Goal: Navigation & Orientation: Find specific page/section

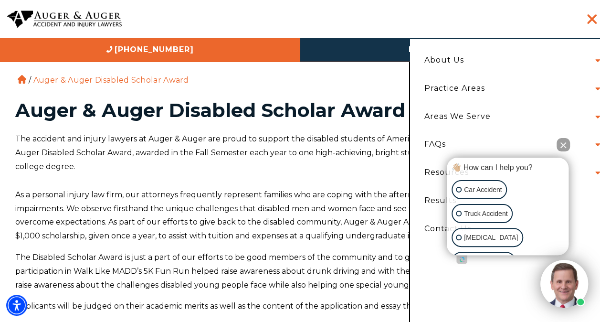
click at [537, 57] on li "About Us Attorneys [PERSON_NAME] [PERSON_NAME] [PERSON_NAME] [PERSON_NAME] [PER…" at bounding box center [509, 60] width 185 height 28
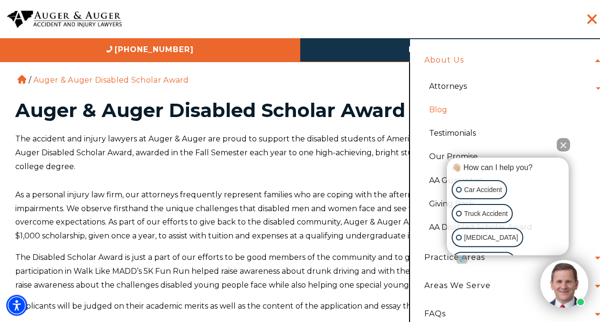
click at [446, 109] on link "Blog" at bounding box center [512, 109] width 181 height 23
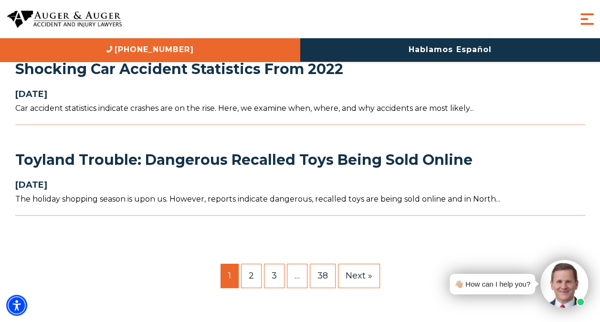
scroll to position [849, 0]
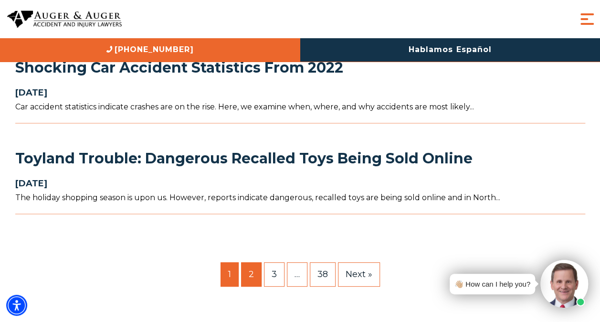
click at [258, 262] on link "2" at bounding box center [251, 274] width 21 height 24
